Goal: Task Accomplishment & Management: Manage account settings

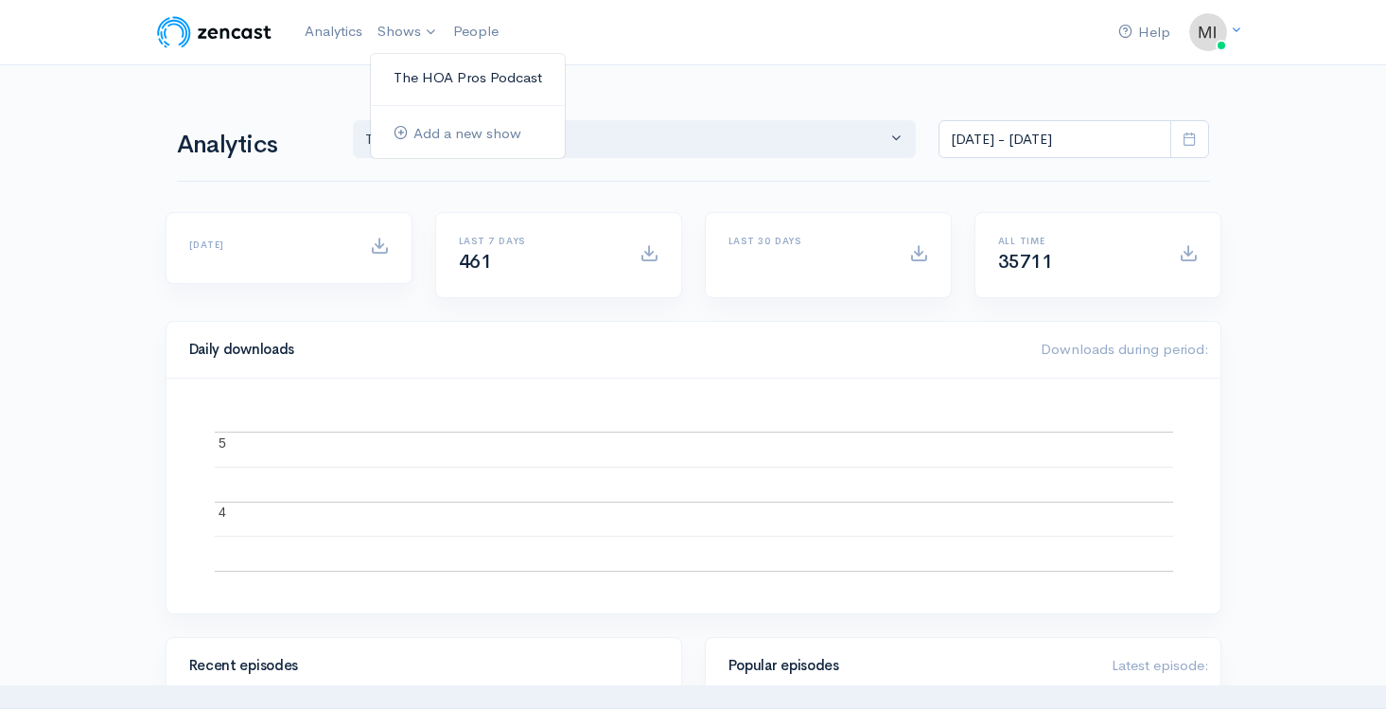
click at [403, 67] on link "The HOA Pros Podcast" at bounding box center [468, 77] width 194 height 33
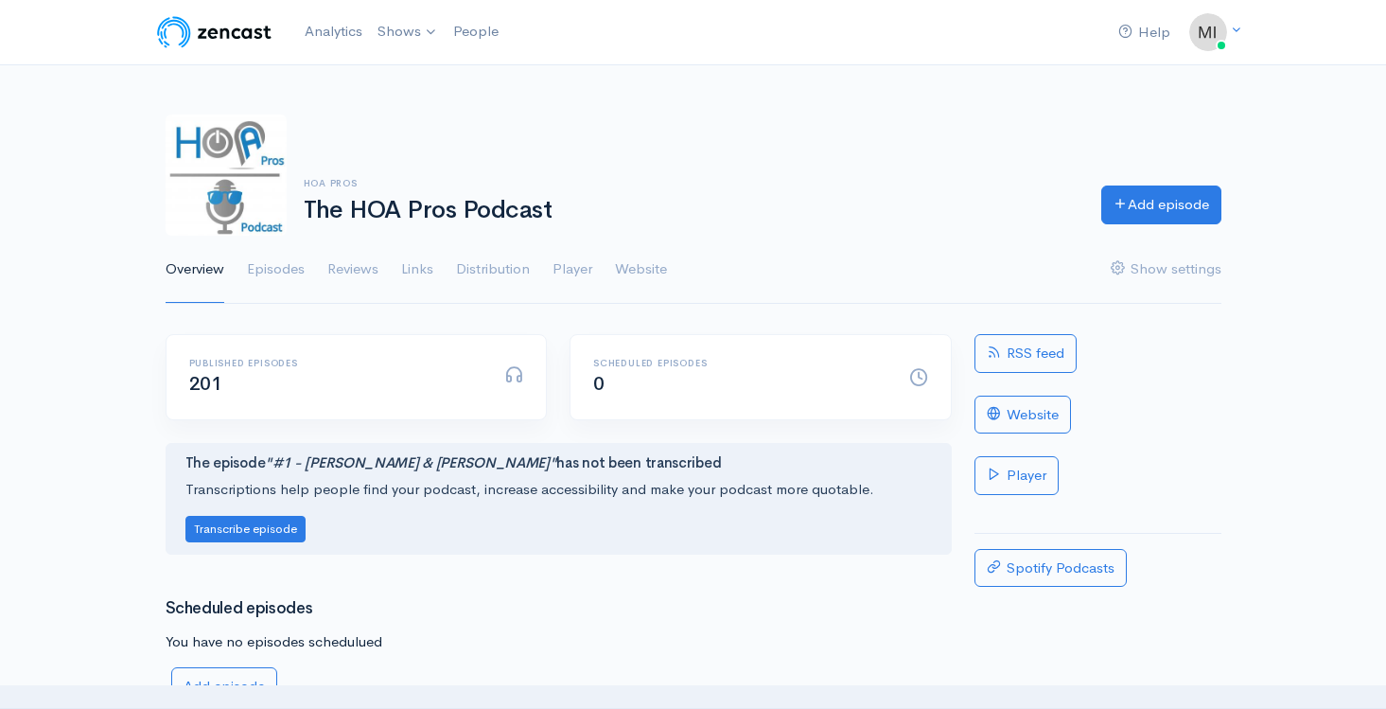
click at [308, 264] on ul "Overview Episodes Reviews Links Distribution Player Website Show settings" at bounding box center [694, 270] width 1056 height 68
click at [293, 270] on link "Episodes" at bounding box center [276, 270] width 58 height 68
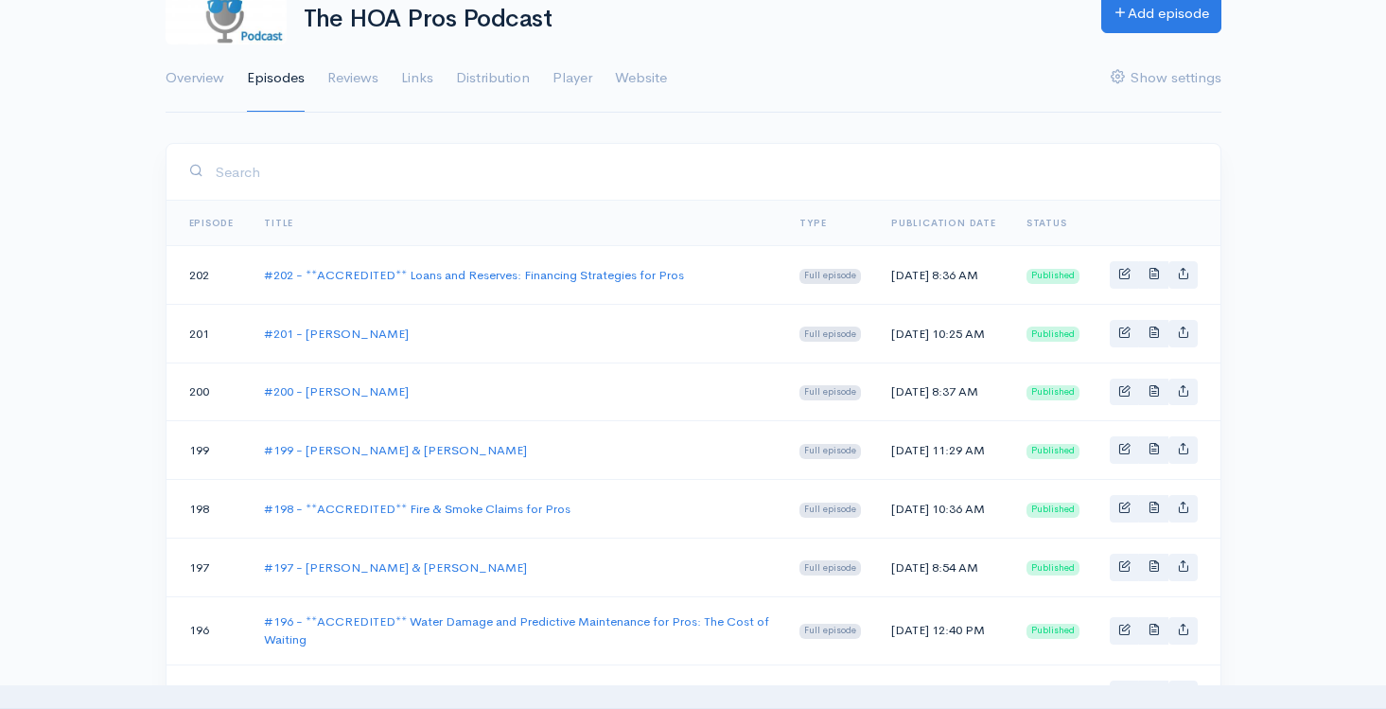
scroll to position [192, 0]
click at [386, 268] on link "#202 - **ACCREDITED** Loans and Reserves: Financing Strategies for Pros" at bounding box center [474, 274] width 420 height 16
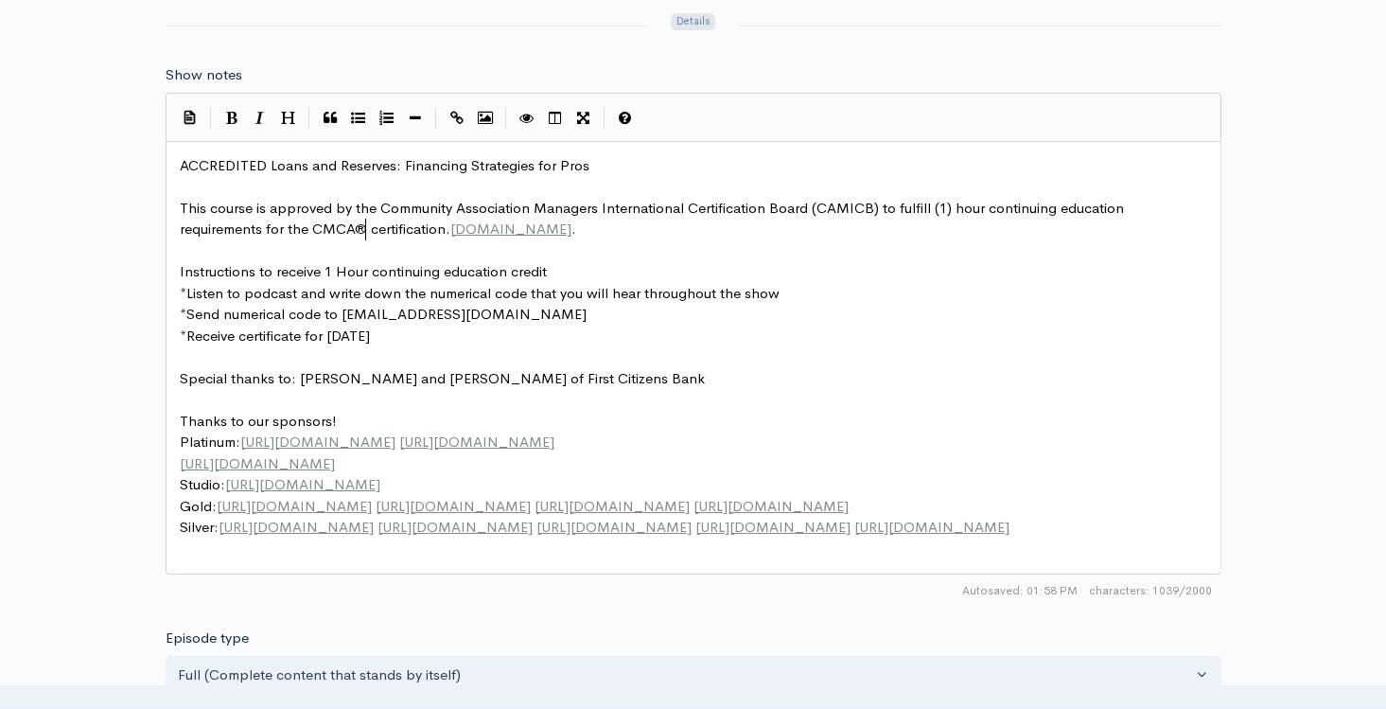
scroll to position [7, 0]
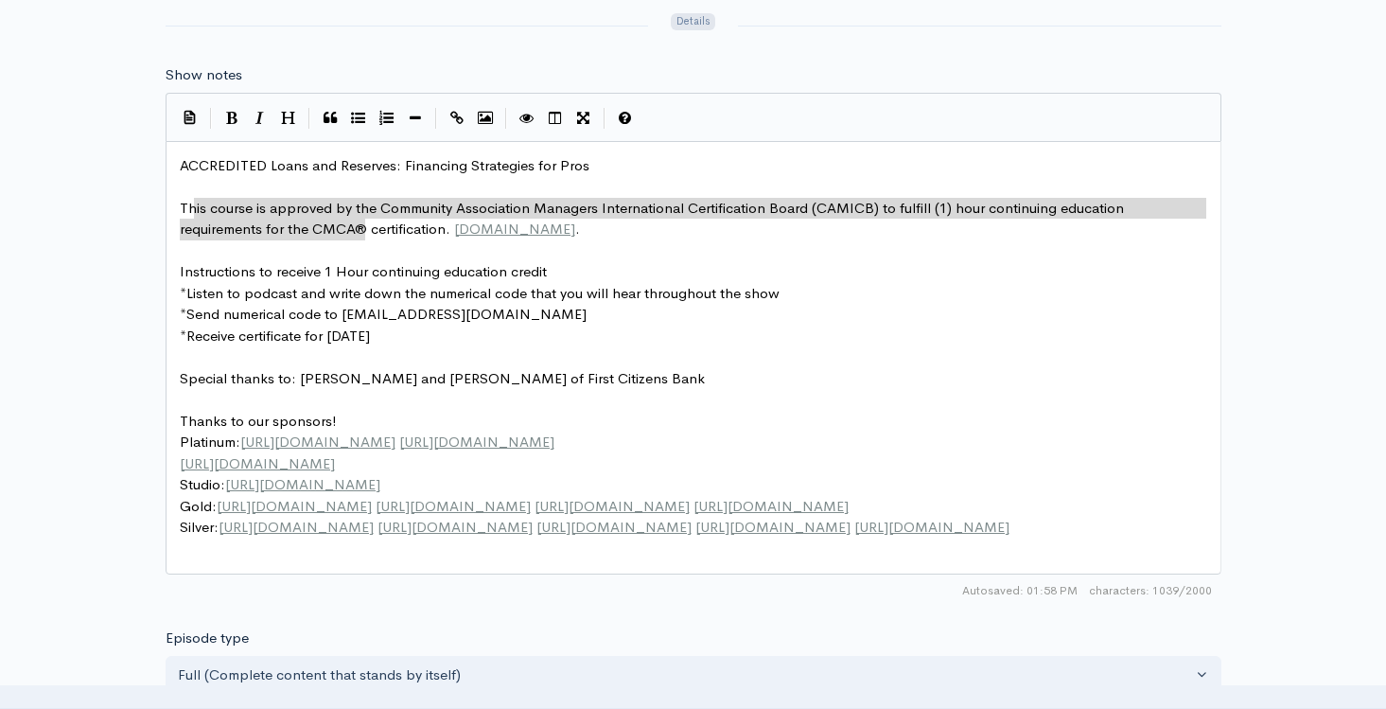
type textarea "This course is approved by the Community Association Managers International Cer…"
drag, startPoint x: 364, startPoint y: 235, endPoint x: 188, endPoint y: 212, distance: 177.4
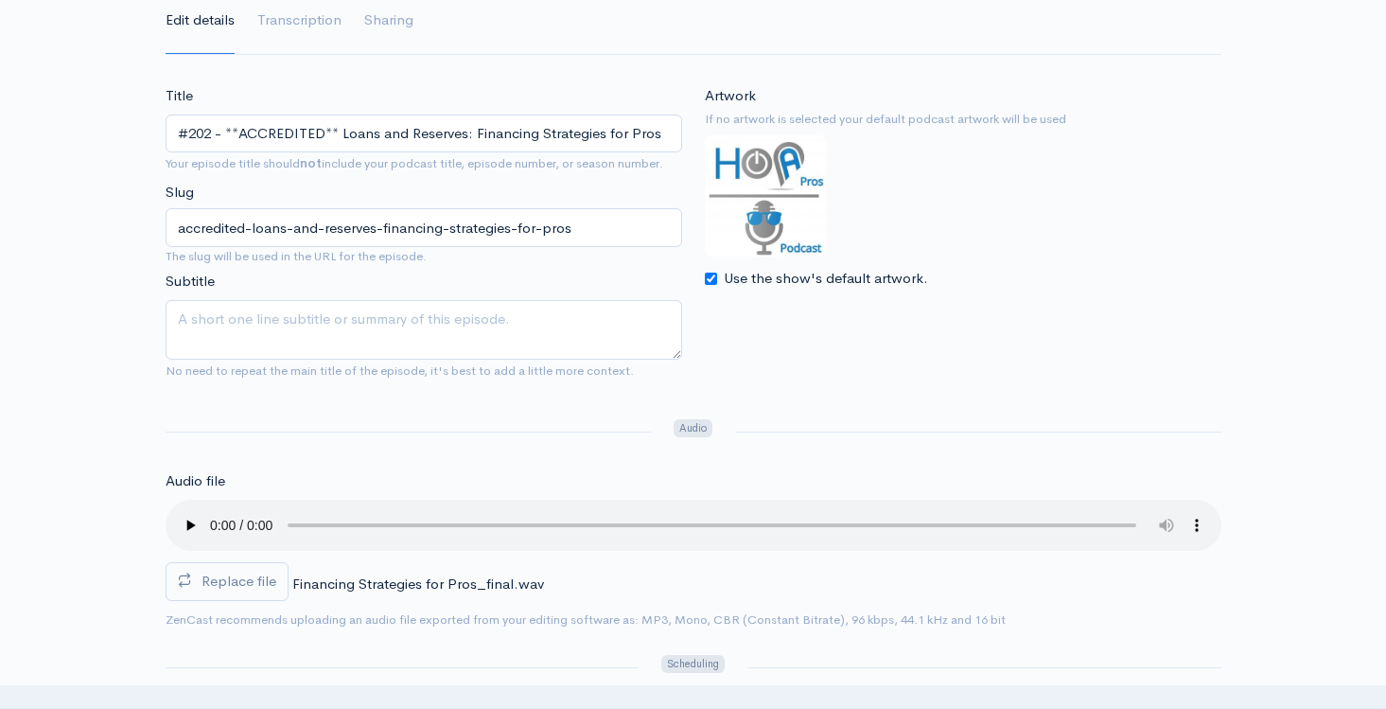
scroll to position [0, 0]
